Goal: Book appointment/travel/reservation

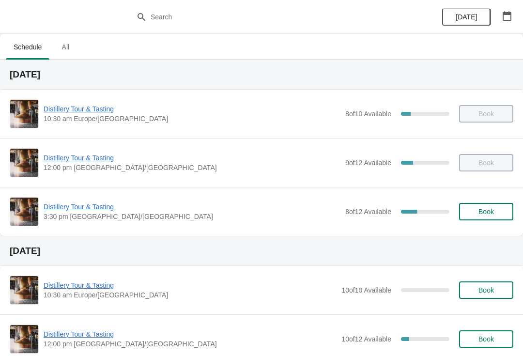
click at [82, 206] on span "Distillery Tour & Tasting" at bounding box center [192, 207] width 297 height 10
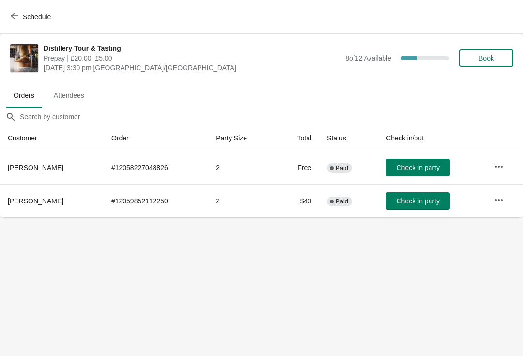
click at [11, 11] on button "Schedule" at bounding box center [32, 16] width 54 height 17
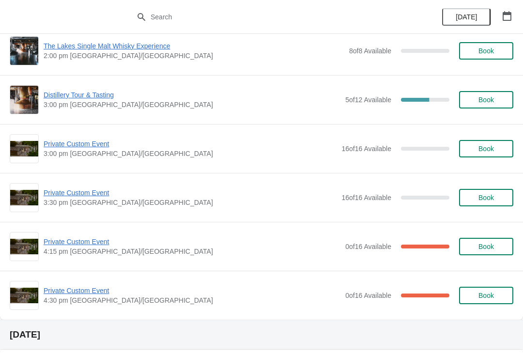
scroll to position [575, 0]
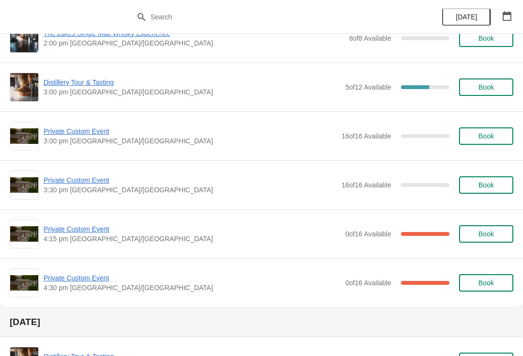
click at [94, 233] on span "Private Custom Event" at bounding box center [192, 229] width 297 height 10
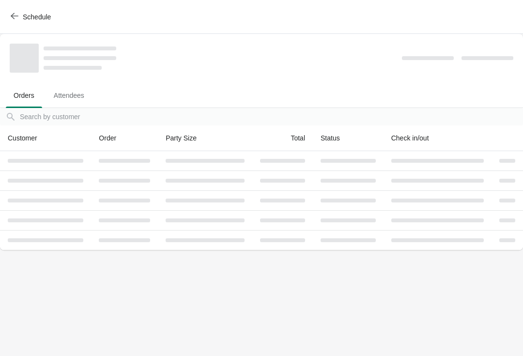
scroll to position [0, 0]
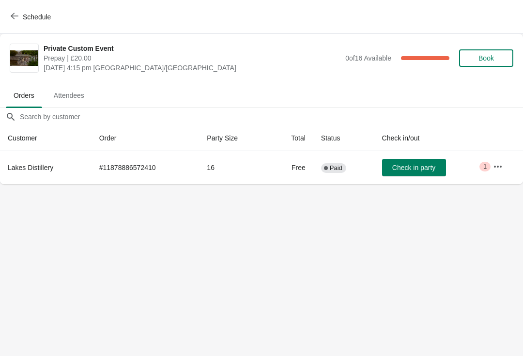
click at [497, 164] on icon "button" at bounding box center [498, 167] width 10 height 10
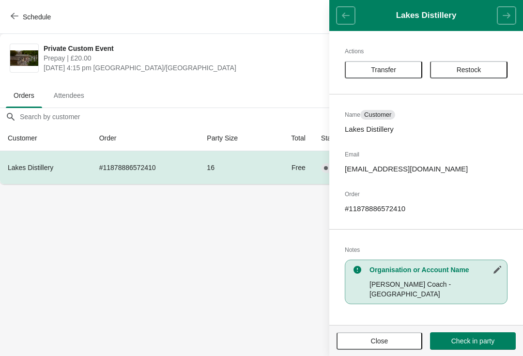
click at [392, 341] on span "Close" at bounding box center [379, 341] width 68 height 8
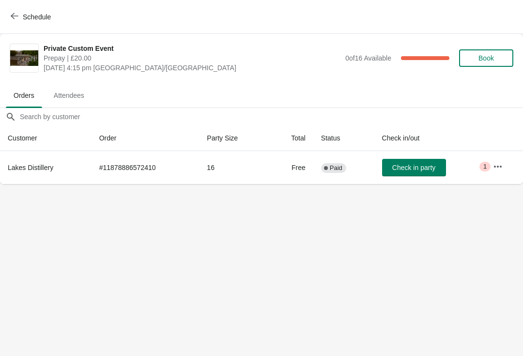
click at [18, 8] on button "Schedule" at bounding box center [32, 16] width 54 height 17
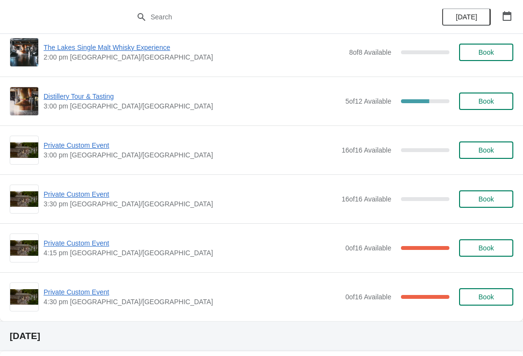
scroll to position [588, 0]
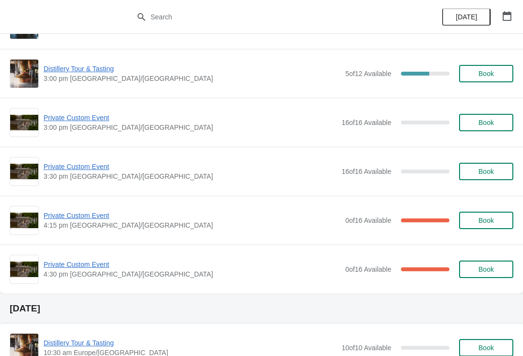
click at [90, 269] on span "Private Custom Event" at bounding box center [192, 265] width 297 height 10
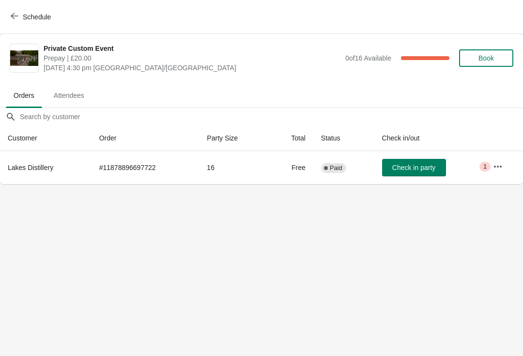
click at [498, 168] on icon "button" at bounding box center [498, 167] width 10 height 10
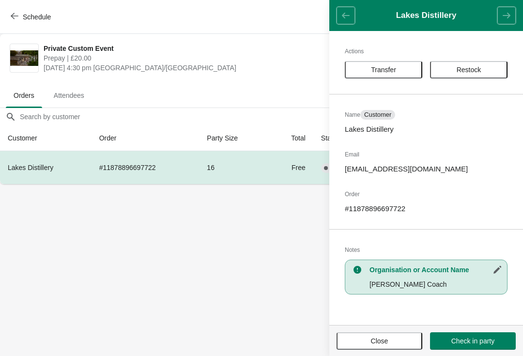
click at [371, 348] on button "Close" at bounding box center [380, 340] width 86 height 17
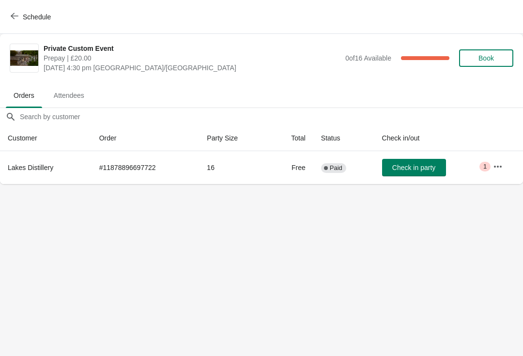
click at [15, 12] on icon "button" at bounding box center [15, 16] width 8 height 8
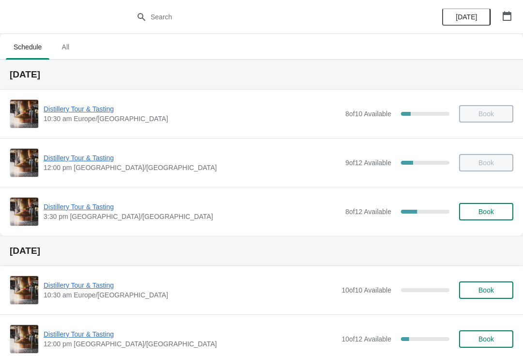
click at [94, 209] on span "Distillery Tour & Tasting" at bounding box center [192, 207] width 297 height 10
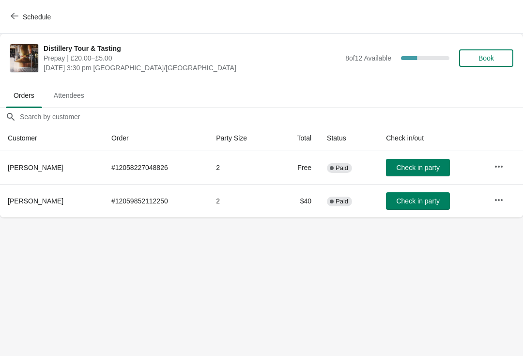
click at [7, 12] on button "Schedule" at bounding box center [32, 16] width 54 height 17
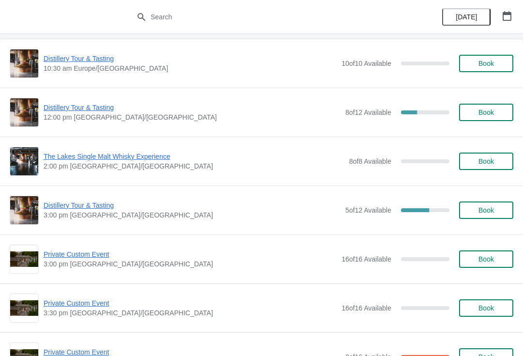
scroll to position [496, 0]
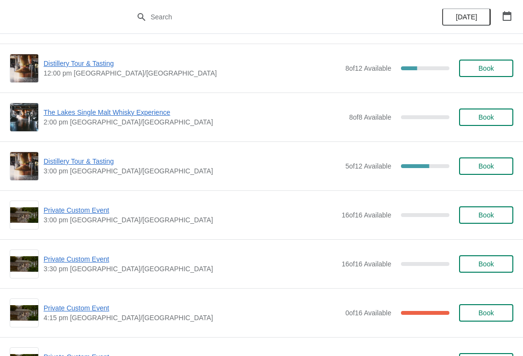
click at [96, 205] on span "Private Custom Event" at bounding box center [190, 210] width 293 height 10
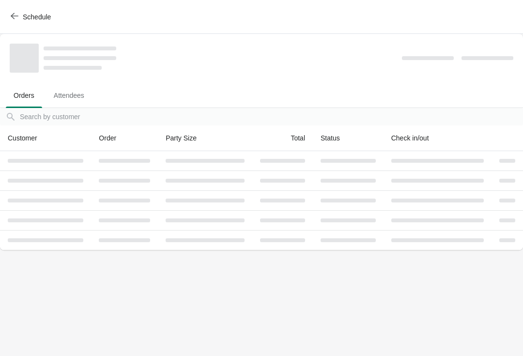
scroll to position [0, 0]
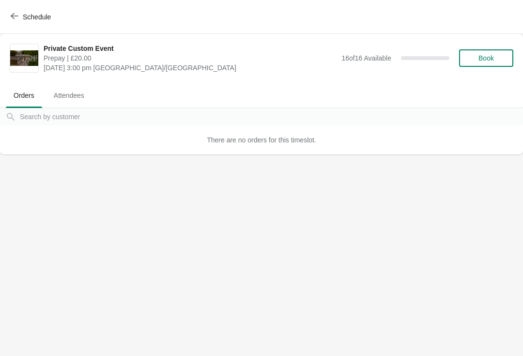
click at [16, 10] on button "Schedule" at bounding box center [32, 16] width 54 height 17
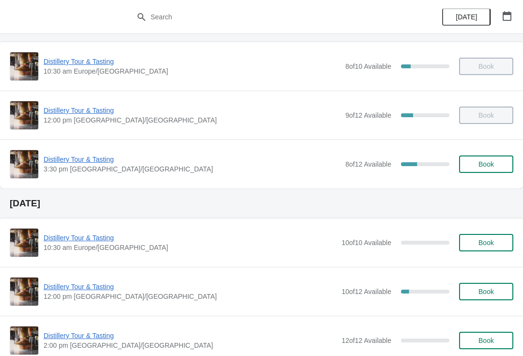
scroll to position [48, 0]
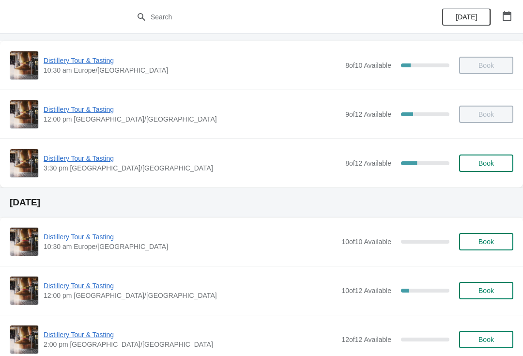
click at [87, 157] on span "Distillery Tour & Tasting" at bounding box center [192, 158] width 297 height 10
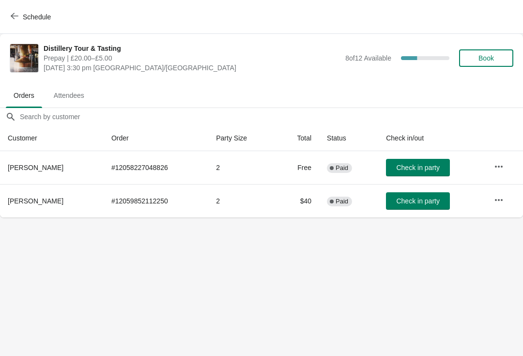
click at [423, 197] on span "Check in party" at bounding box center [417, 201] width 43 height 8
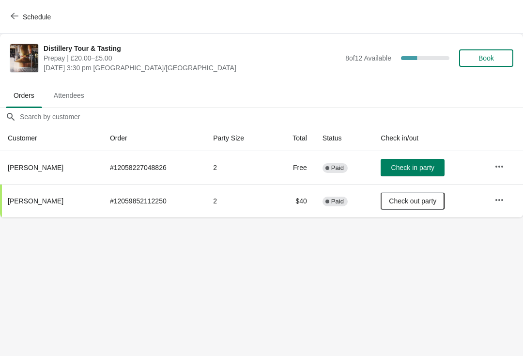
click at [490, 60] on span "Book" at bounding box center [485, 58] width 15 height 8
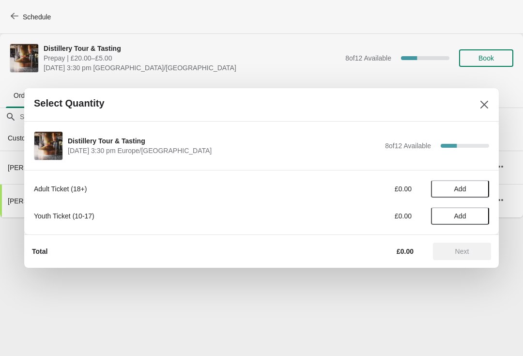
click at [463, 191] on span "Add" at bounding box center [460, 189] width 12 height 8
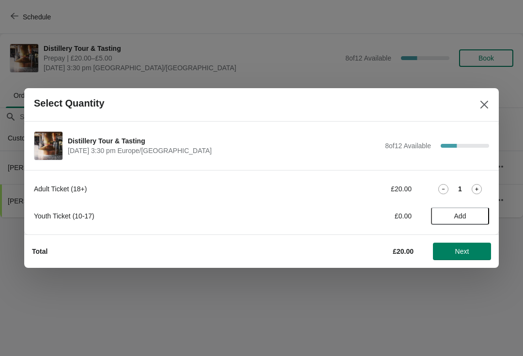
click at [478, 190] on icon at bounding box center [477, 189] width 10 height 10
click at [477, 187] on icon at bounding box center [477, 189] width 10 height 10
click at [467, 253] on span "Next" at bounding box center [462, 251] width 14 height 8
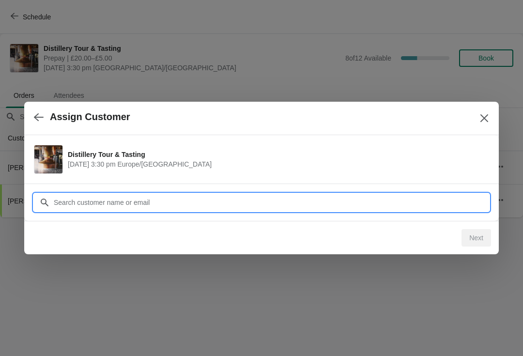
click at [242, 204] on input "Customer" at bounding box center [271, 202] width 436 height 17
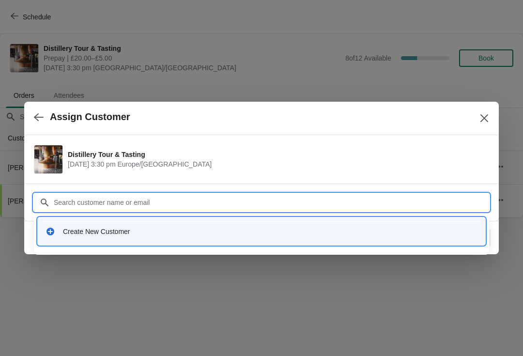
click at [157, 233] on div "Create New Customer" at bounding box center [270, 232] width 414 height 10
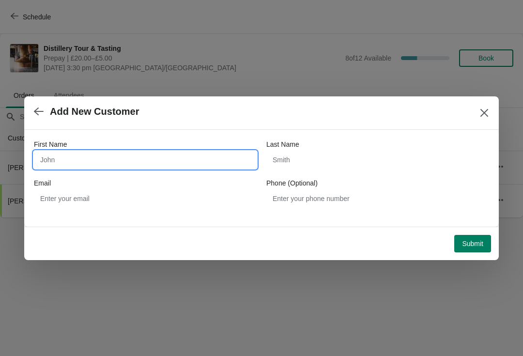
click at [88, 158] on input "First Name" at bounding box center [145, 159] width 223 height 17
type input "Knud"
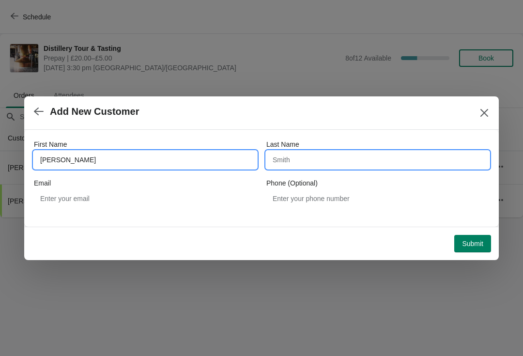
click at [304, 154] on input "Last Name" at bounding box center [377, 159] width 223 height 17
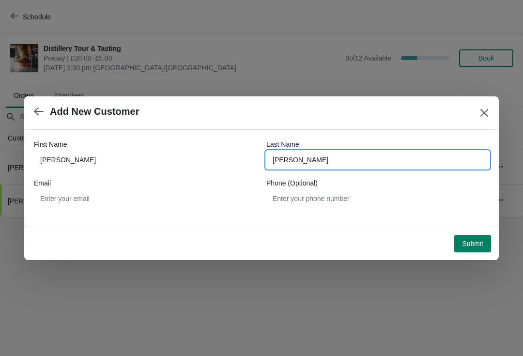
type input "Hansen"
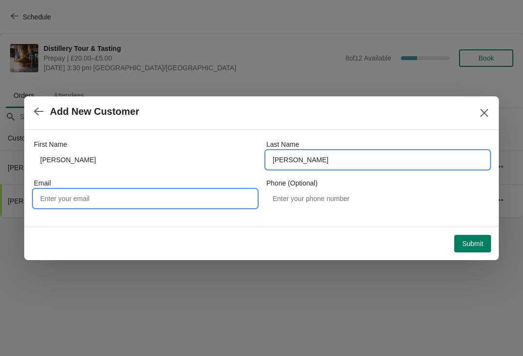
click at [91, 190] on input "Email" at bounding box center [145, 198] width 223 height 17
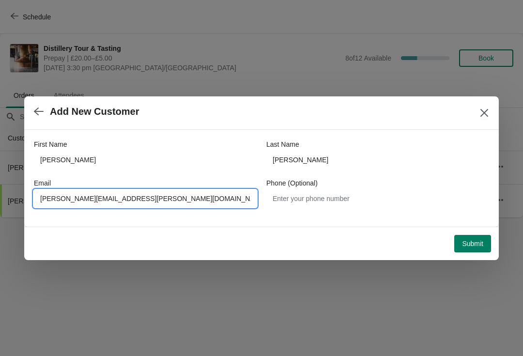
type input "Knud.hansen@ra-net.dk"
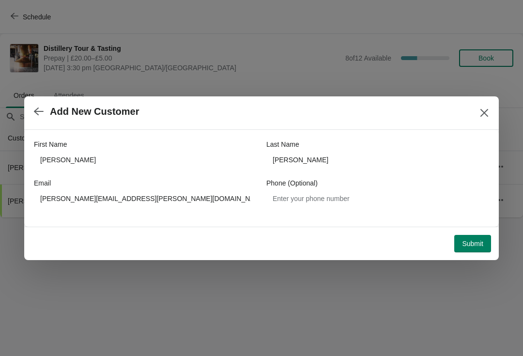
click at [475, 243] on span "Submit" at bounding box center [472, 244] width 21 height 8
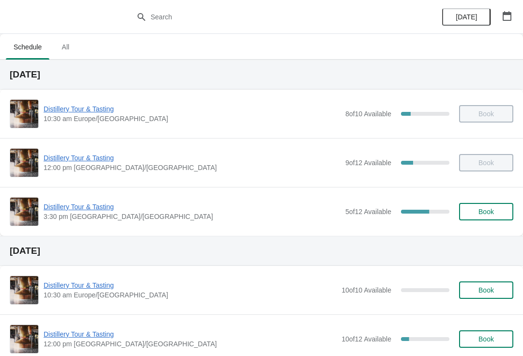
click at [83, 210] on span "Distillery Tour & Tasting" at bounding box center [192, 207] width 297 height 10
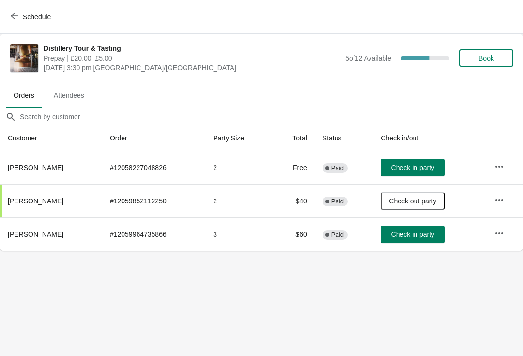
click at [413, 232] on span "Check in party" at bounding box center [412, 234] width 43 height 8
